Goal: Find specific page/section: Find specific page/section

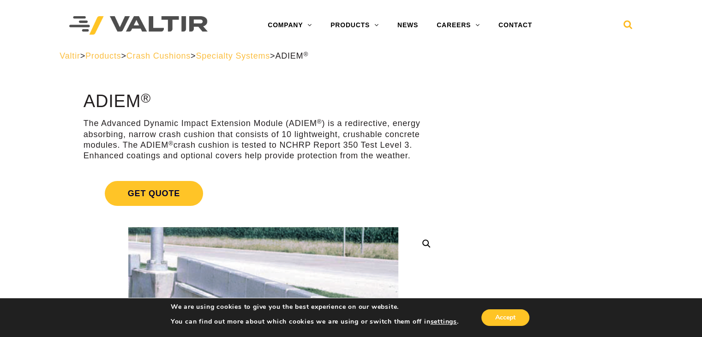
click at [631, 24] on icon at bounding box center [628, 27] width 9 height 14
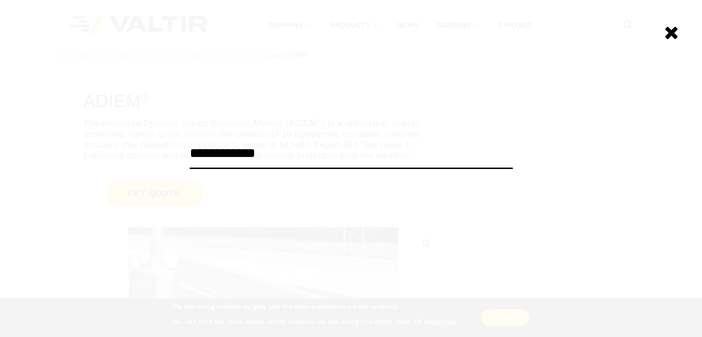
type input "**********"
click input "******" at bounding box center [0, 0] width 0 height 0
